Goal: Information Seeking & Learning: Check status

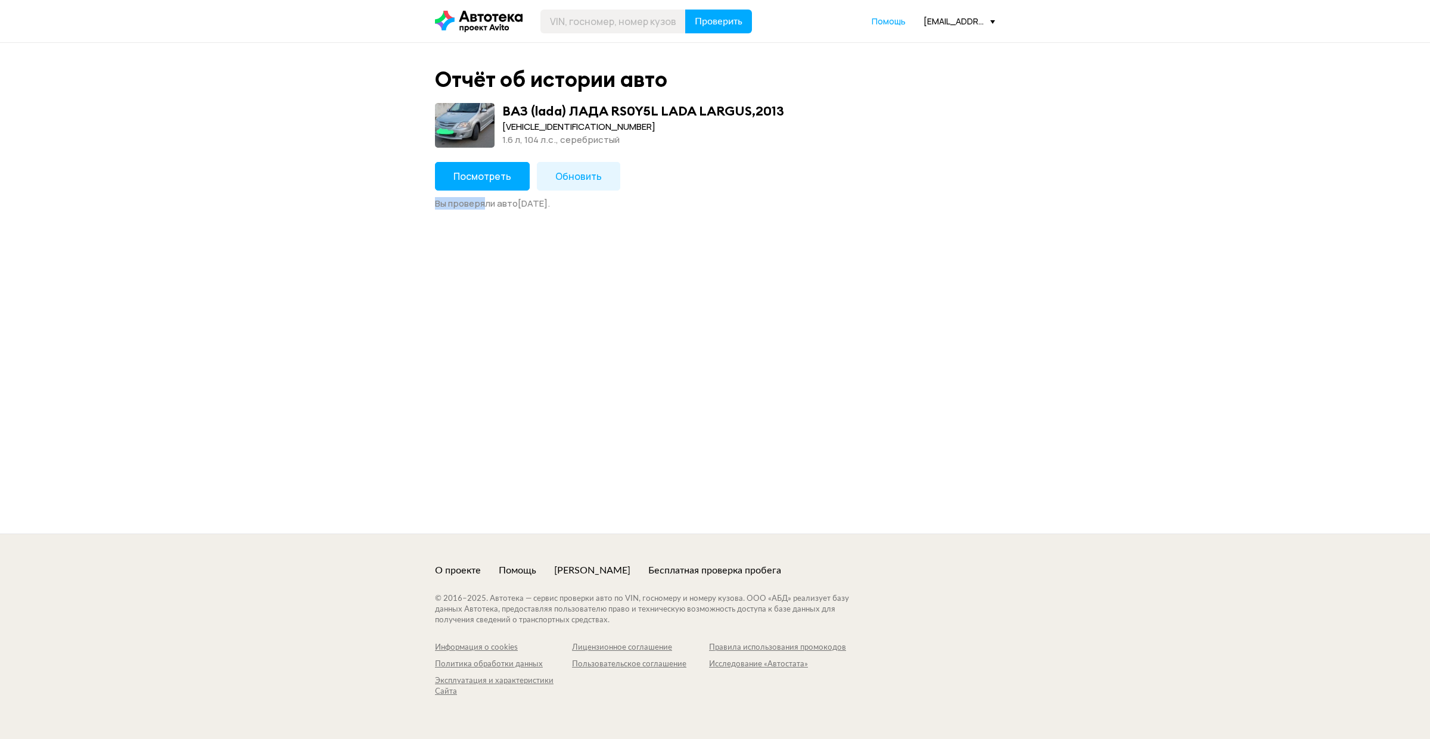
drag, startPoint x: 490, startPoint y: 195, endPoint x: 444, endPoint y: 261, distance: 79.7
click at [469, 238] on div "Отчёт об истории авто ВАЗ (lada) ЛАДА RS0Y5L LADA LARGUS , 2013 XTARS0Y5LD07442…" at bounding box center [715, 288] width 1430 height 491
click at [449, 188] on button "Посмотреть" at bounding box center [482, 176] width 95 height 29
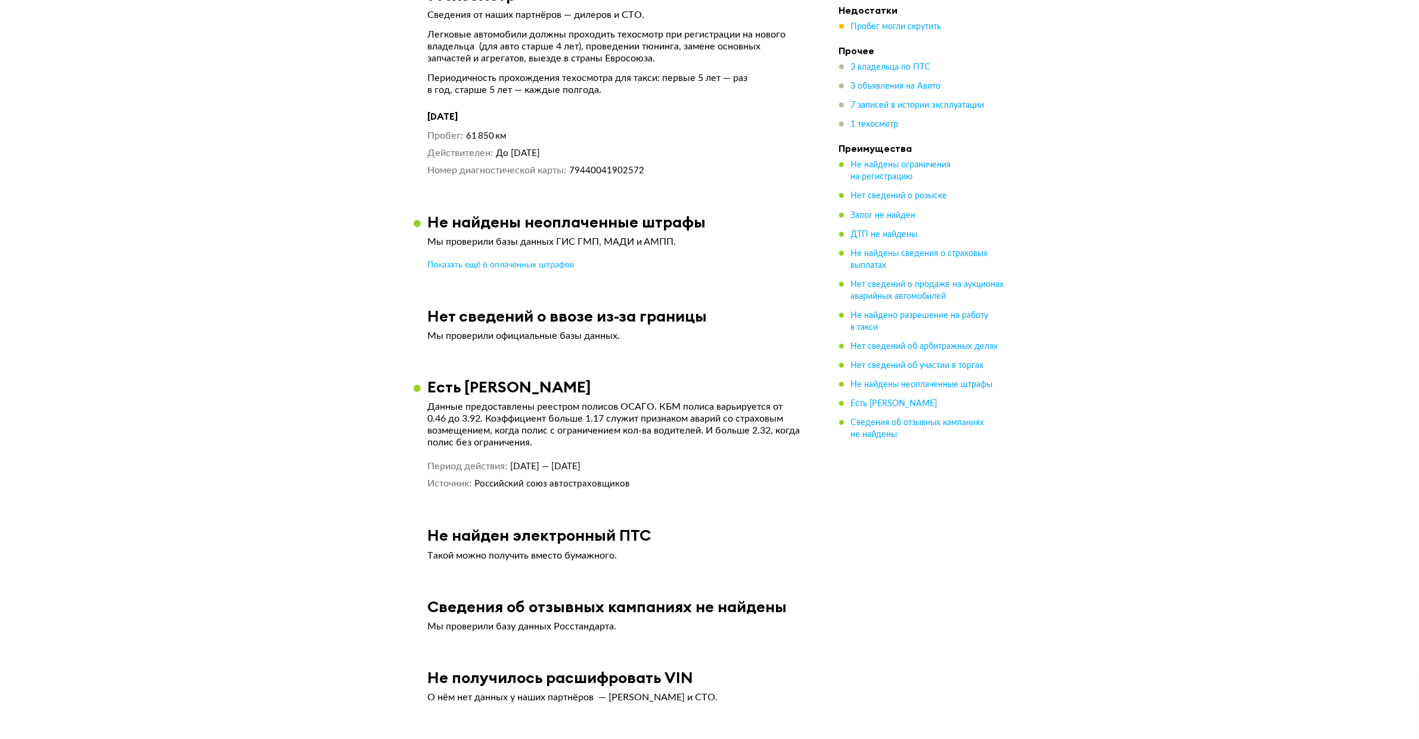
scroll to position [4200, 0]
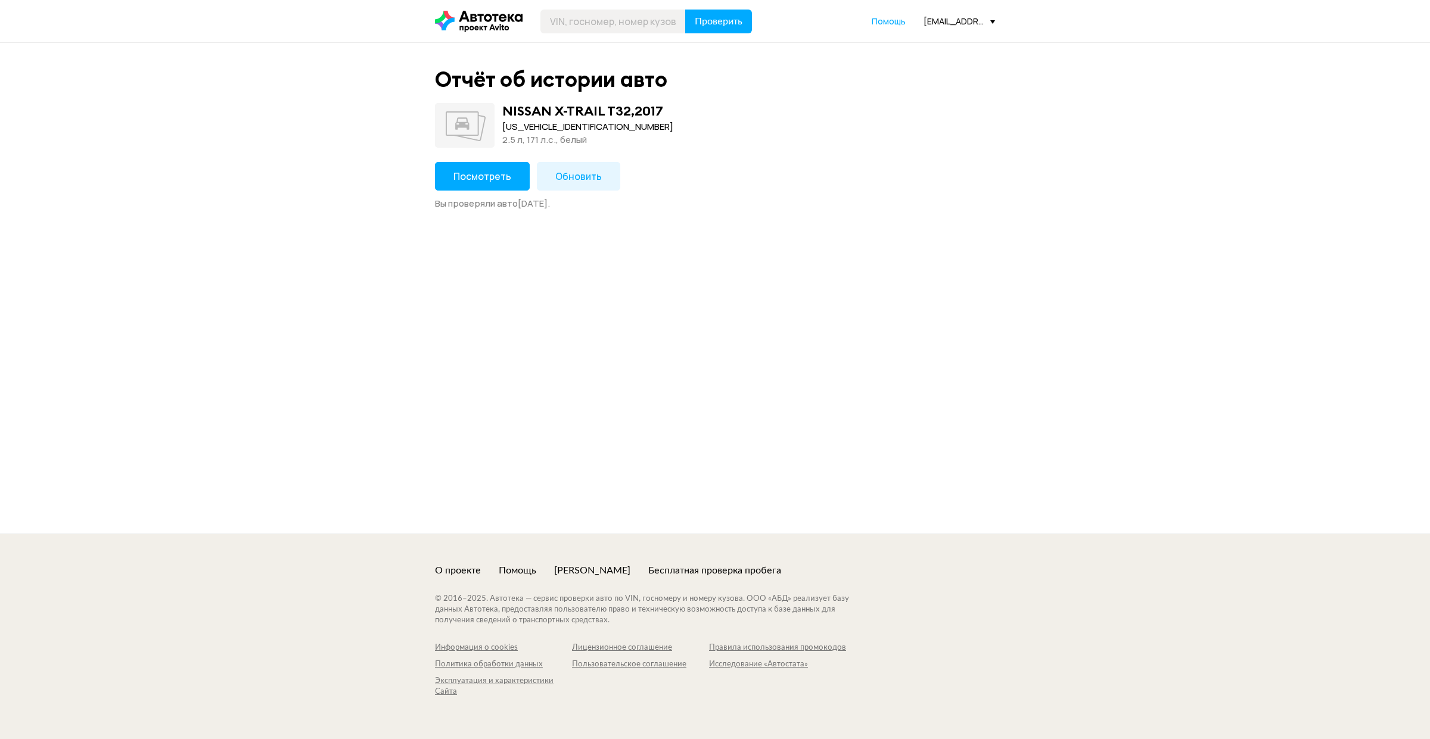
click at [503, 166] on button "Посмотреть" at bounding box center [482, 176] width 95 height 29
click at [468, 186] on button "Посмотреть" at bounding box center [482, 176] width 95 height 29
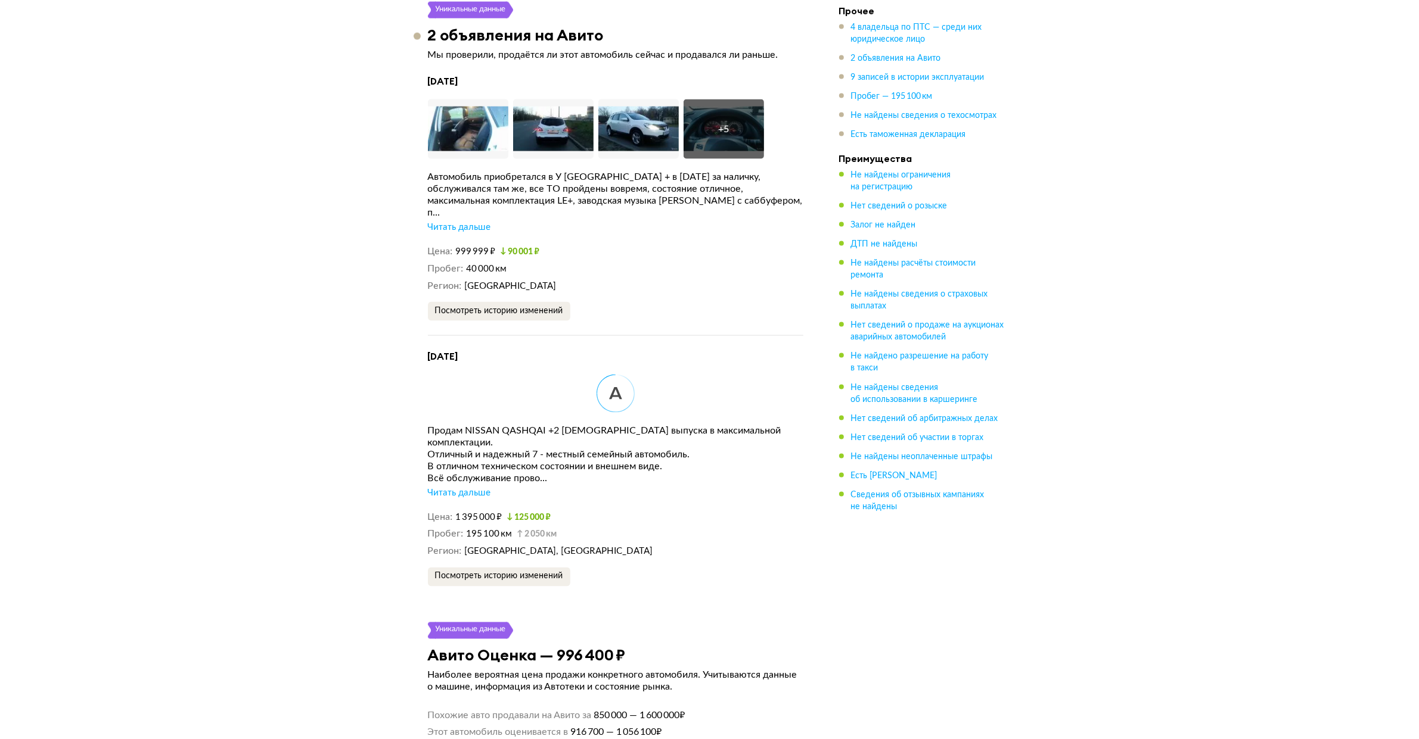
scroll to position [2592, 0]
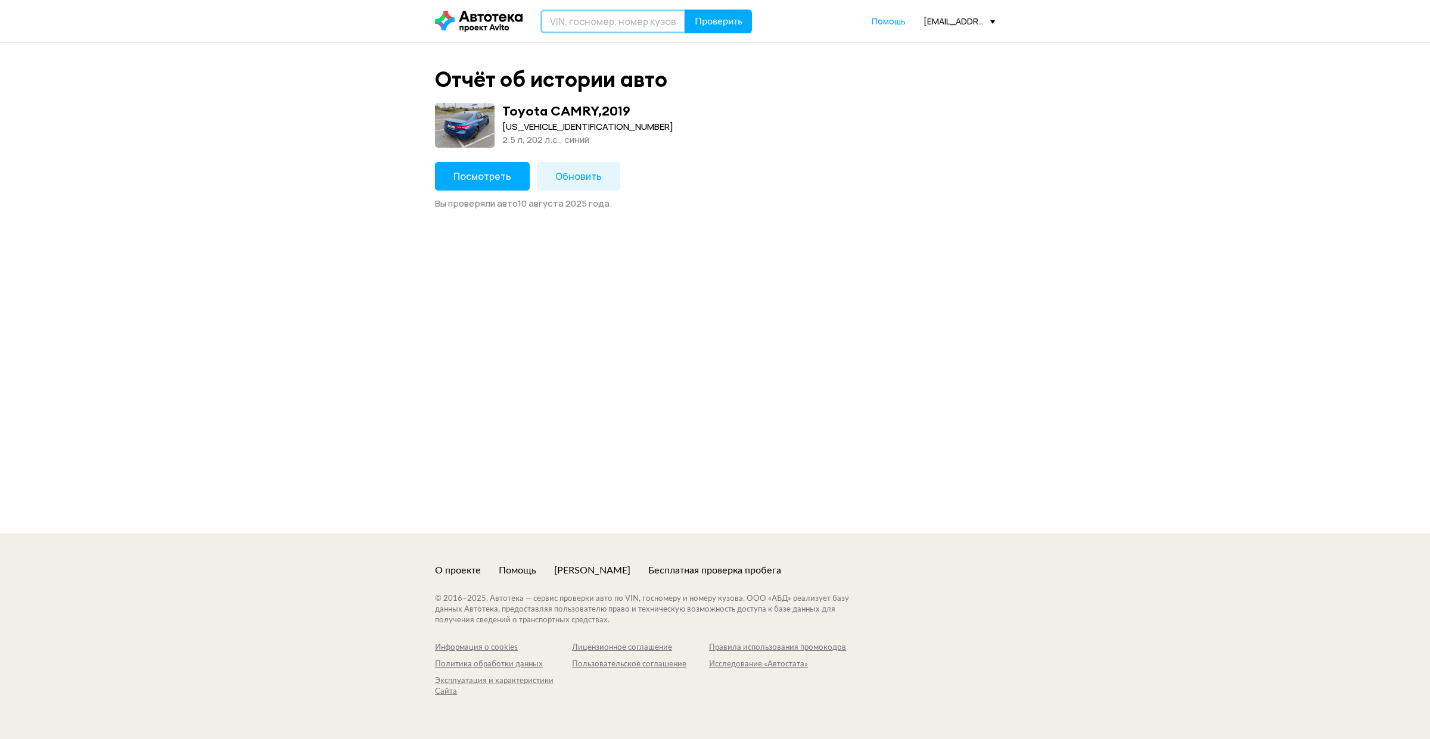
click at [611, 10] on input "text" at bounding box center [612, 22] width 145 height 24
paste input "CU4W0200694"
type input "CU4W0200694"
click at [725, 24] on span "Проверить" at bounding box center [719, 22] width 48 height 10
click at [489, 171] on span "Посмотреть" at bounding box center [482, 176] width 58 height 13
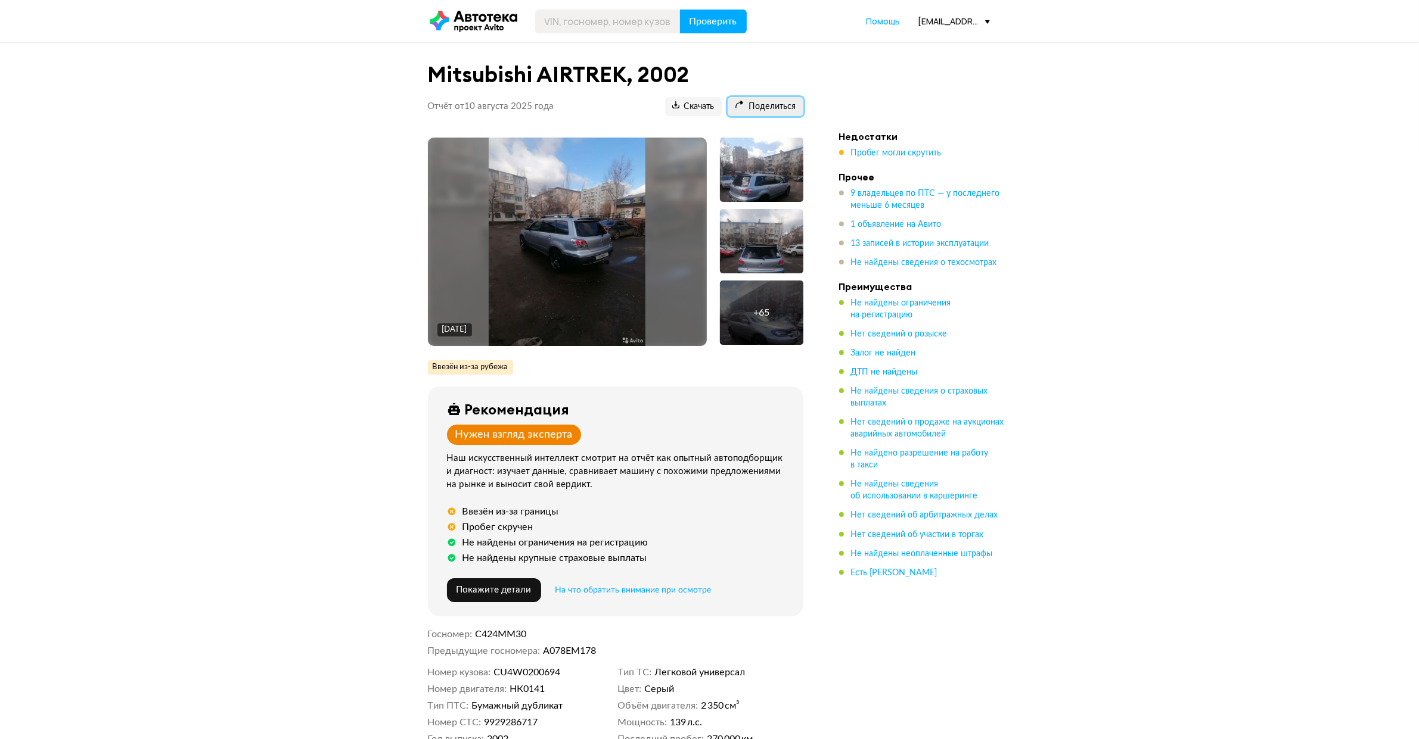
click at [766, 101] on span "Поделиться" at bounding box center [765, 106] width 61 height 11
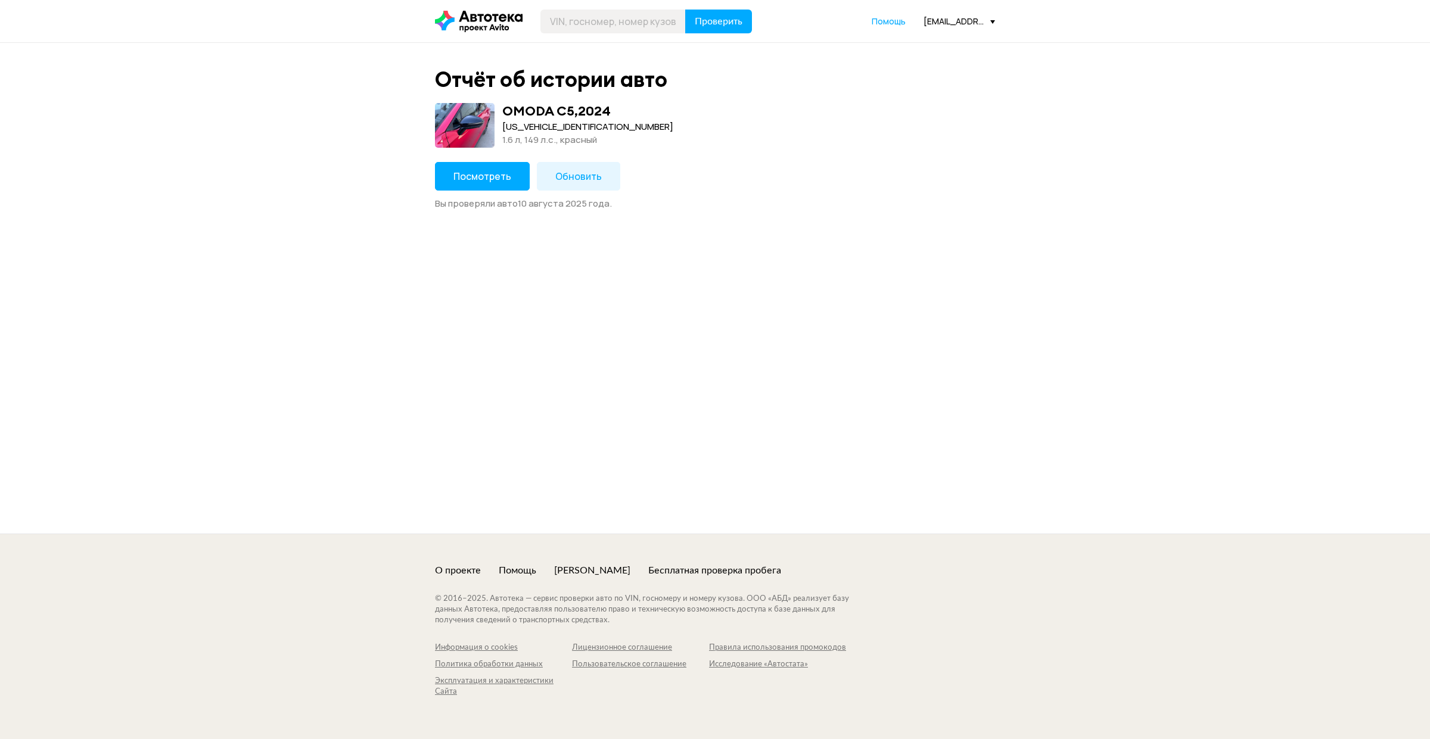
click at [489, 176] on span "Посмотреть" at bounding box center [482, 176] width 58 height 13
click at [492, 182] on button "Посмотреть" at bounding box center [482, 176] width 95 height 29
click at [484, 169] on button "Посмотреть" at bounding box center [482, 176] width 95 height 29
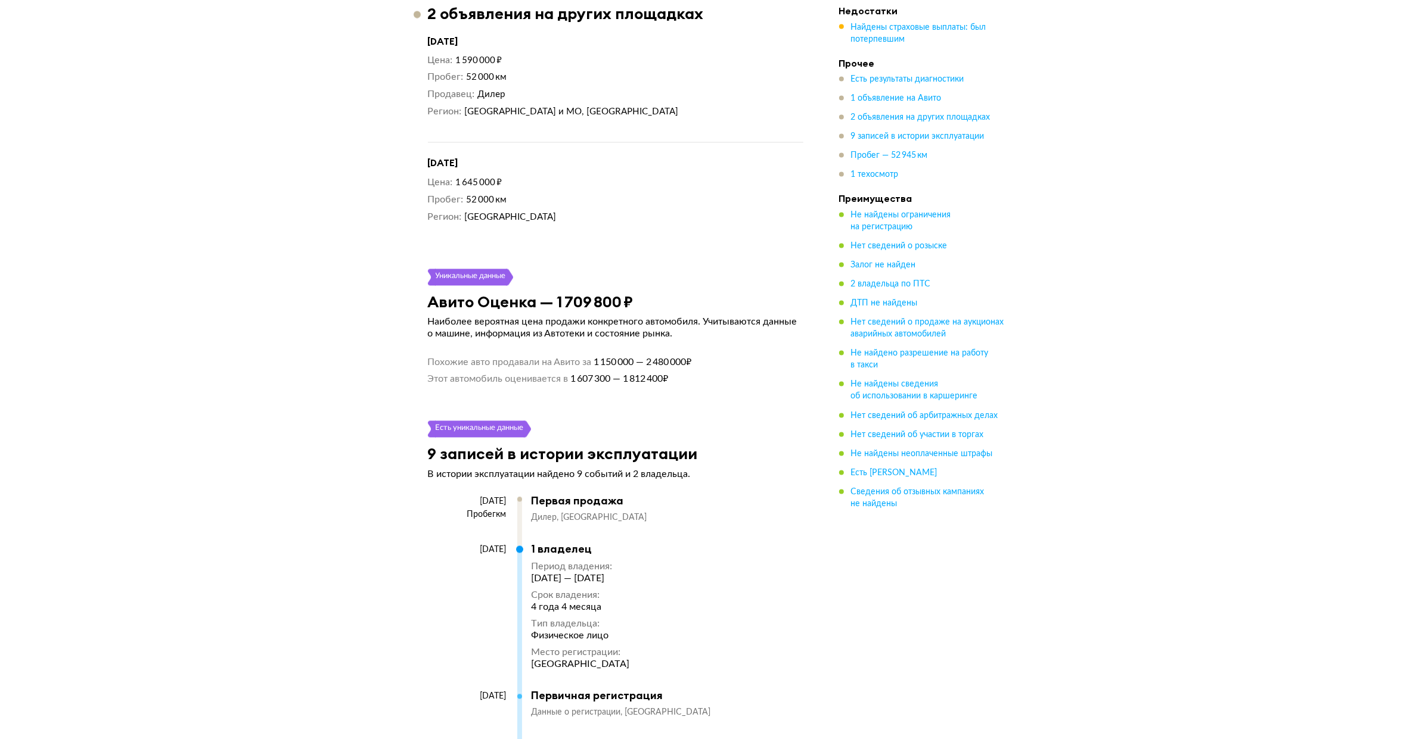
scroll to position [2592, 0]
